Goal: Task Accomplishment & Management: Manage account settings

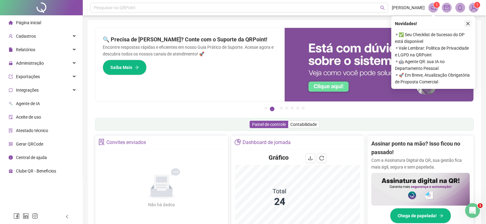
click at [469, 26] on button "button" at bounding box center [467, 23] width 7 height 7
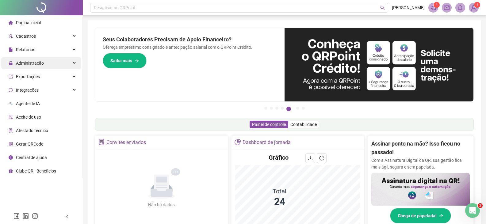
click at [37, 62] on span "Administração" at bounding box center [30, 63] width 28 height 5
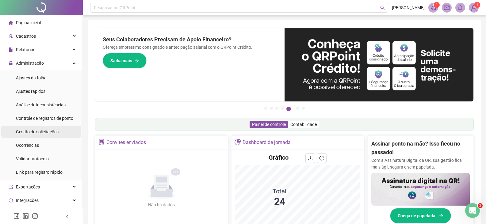
click at [28, 133] on span "Gestão de solicitações" at bounding box center [37, 131] width 43 height 5
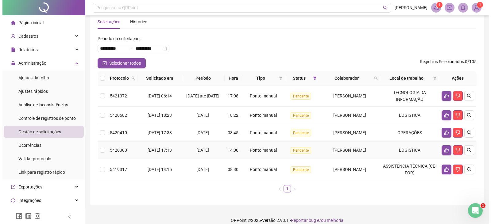
scroll to position [20, 0]
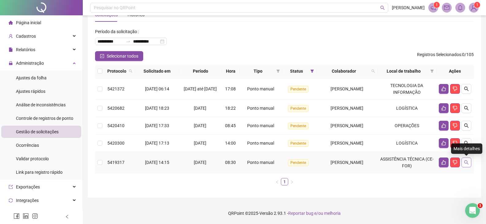
click at [466, 164] on icon "search" at bounding box center [466, 162] width 5 height 5
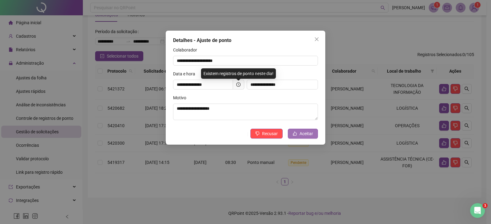
click at [309, 133] on span "Aceitar" at bounding box center [305, 133] width 13 height 7
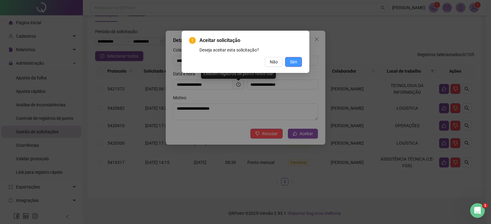
click at [290, 61] on span "Sim" at bounding box center [293, 62] width 7 height 7
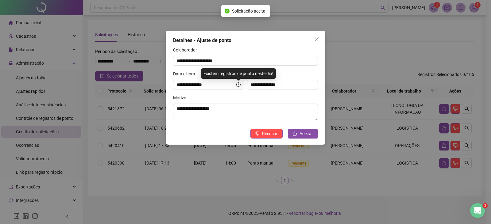
scroll to position [0, 0]
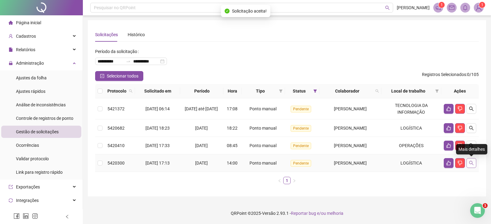
click at [470, 163] on icon "search" at bounding box center [471, 163] width 5 height 5
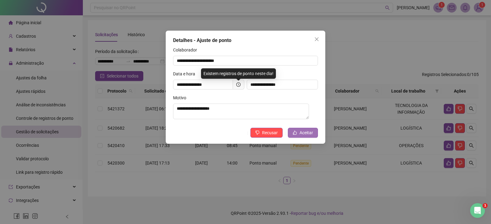
click at [299, 133] on button "Aceitar" at bounding box center [303, 133] width 30 height 10
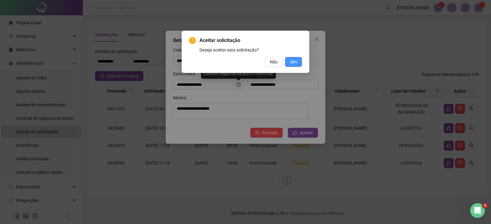
click at [295, 62] on span "Sim" at bounding box center [293, 62] width 7 height 7
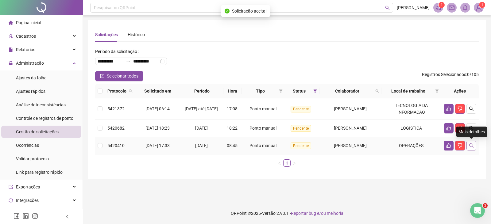
click at [472, 143] on button "button" at bounding box center [471, 146] width 10 height 10
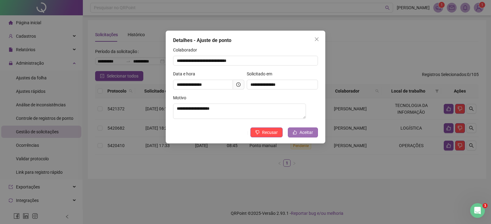
click at [303, 135] on span "Aceitar" at bounding box center [305, 132] width 13 height 7
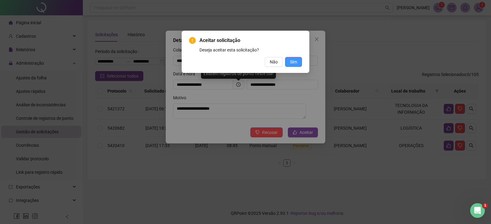
click at [295, 61] on span "Sim" at bounding box center [293, 62] width 7 height 7
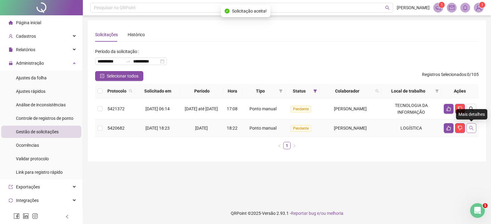
click at [469, 128] on icon "search" at bounding box center [471, 128] width 5 height 5
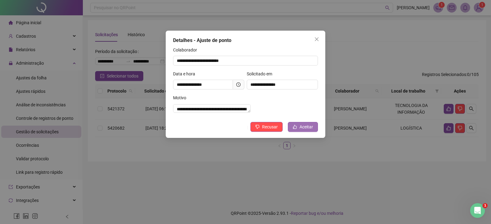
click at [307, 130] on span "Aceitar" at bounding box center [305, 127] width 13 height 7
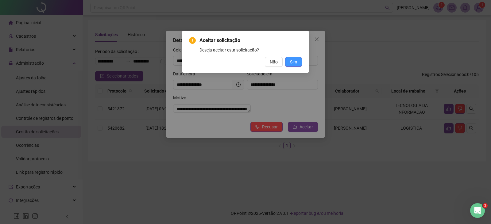
click at [292, 59] on span "Sim" at bounding box center [293, 62] width 7 height 7
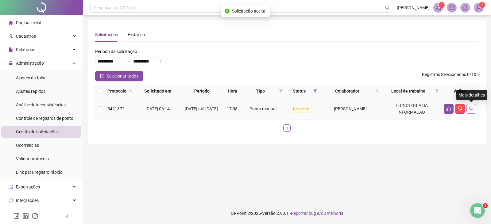
click at [471, 108] on icon "search" at bounding box center [471, 108] width 5 height 5
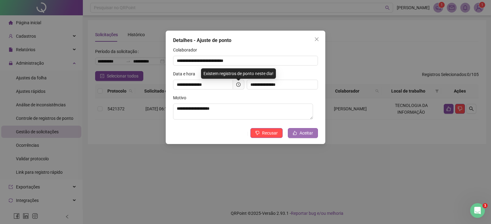
click at [303, 135] on span "Aceitar" at bounding box center [305, 133] width 13 height 7
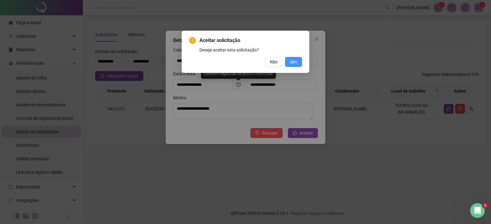
click at [296, 61] on span "Sim" at bounding box center [293, 62] width 7 height 7
